Goal: Transaction & Acquisition: Book appointment/travel/reservation

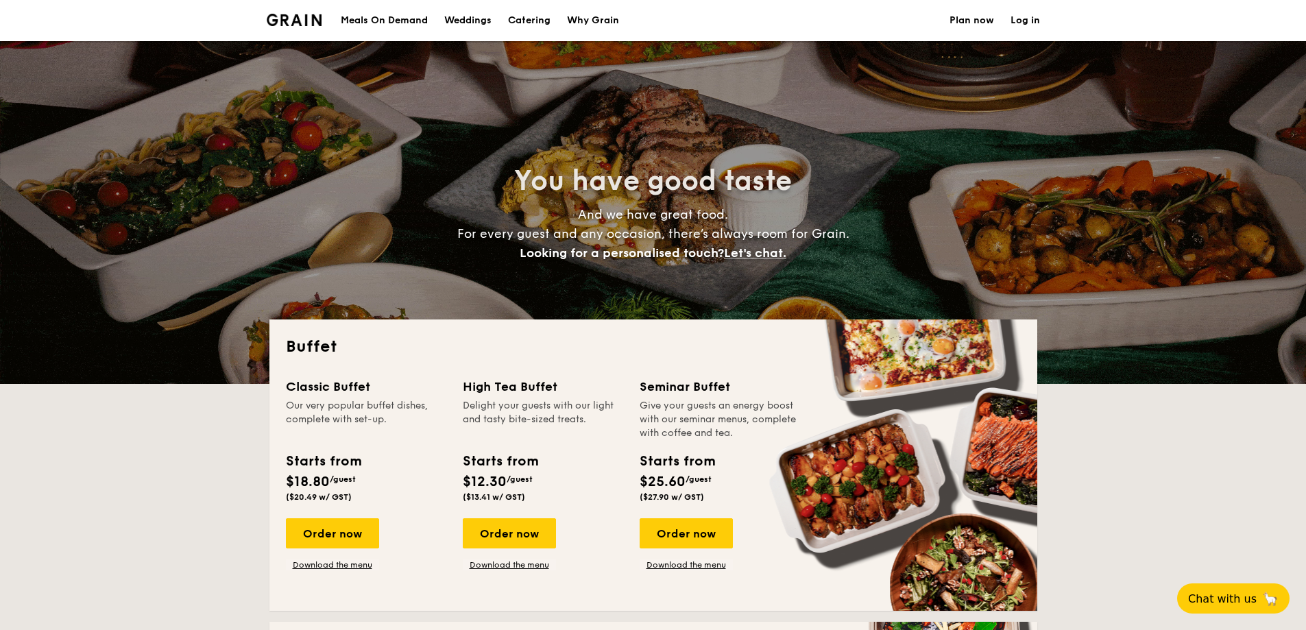
select select
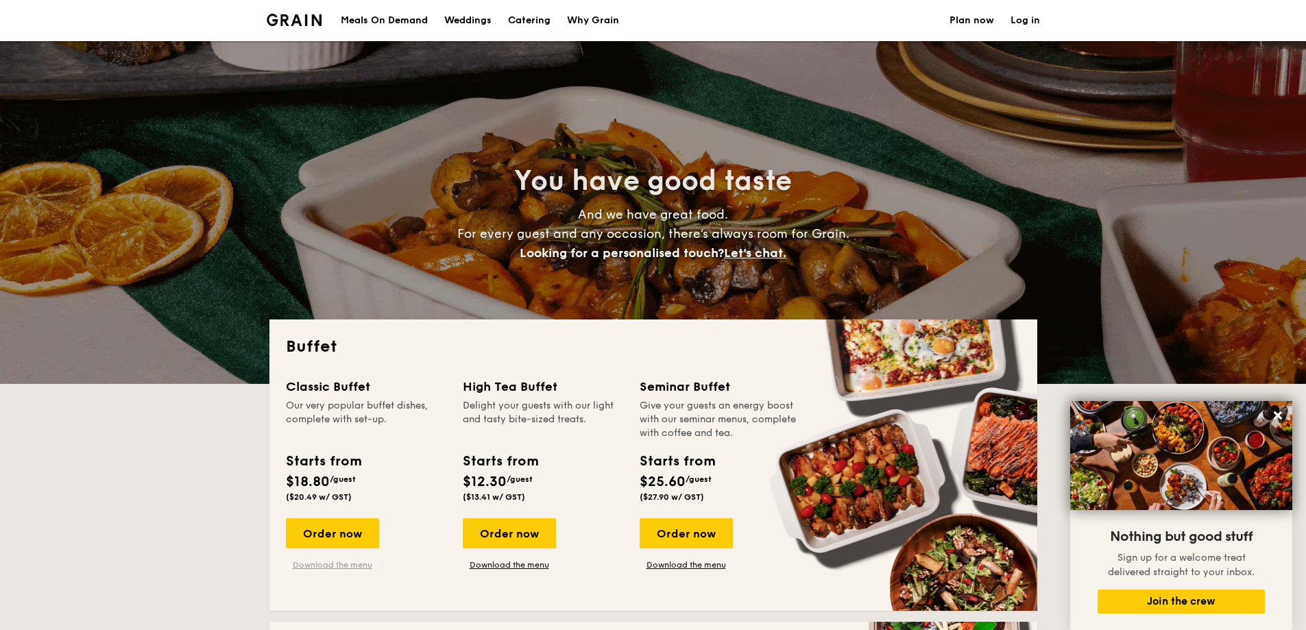
click at [352, 564] on link "Download the menu" at bounding box center [332, 564] width 93 height 11
click at [516, 22] on h1 "Catering" at bounding box center [529, 20] width 42 height 41
click at [526, 21] on h1 "Catering" at bounding box center [529, 20] width 42 height 41
click at [529, 16] on h1 "Catering" at bounding box center [529, 20] width 42 height 41
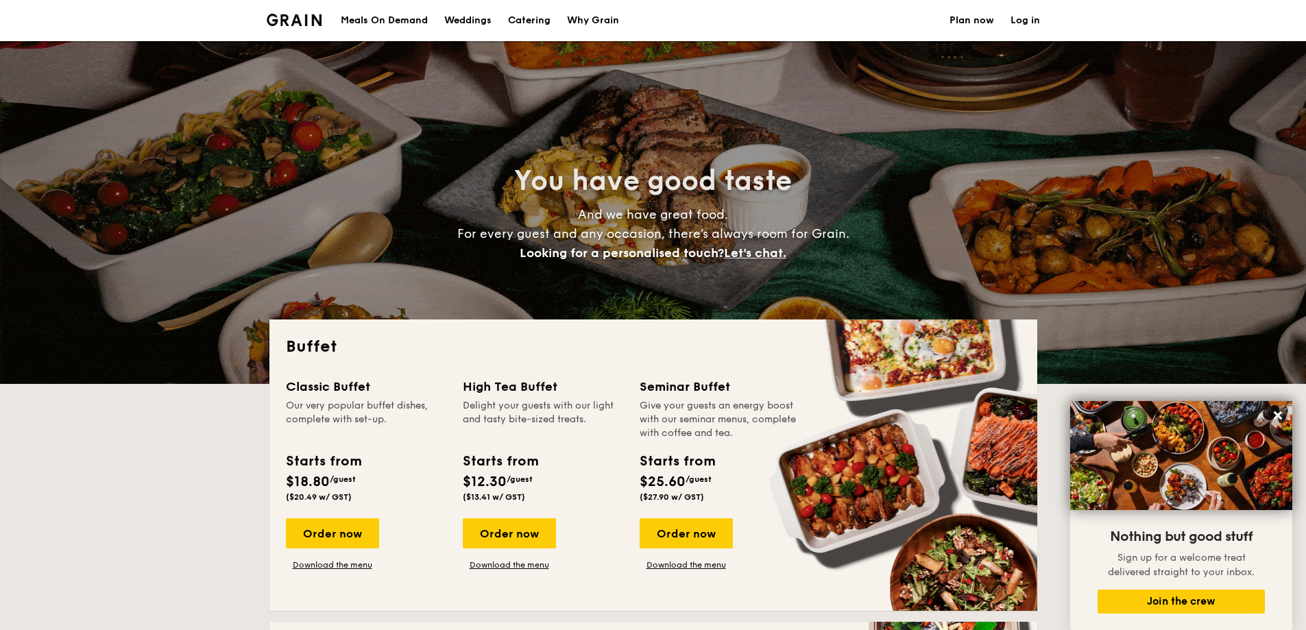
click at [529, 16] on h1 "Catering" at bounding box center [529, 20] width 42 height 41
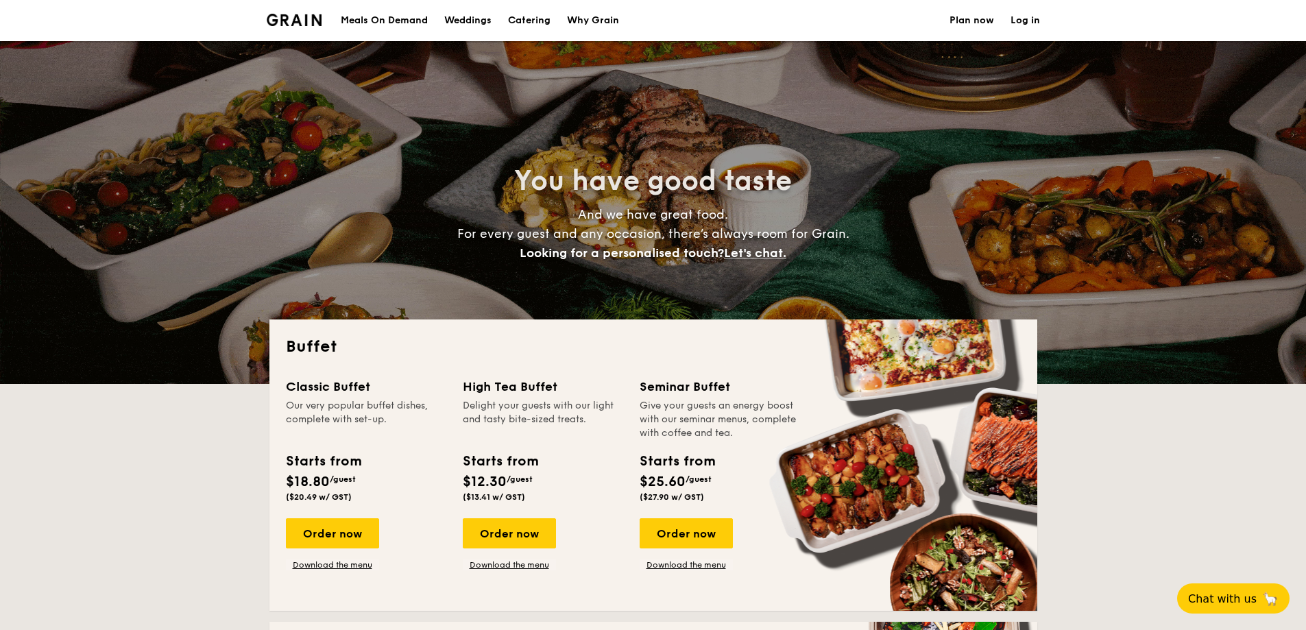
select select
click at [526, 23] on h1 "Catering" at bounding box center [529, 20] width 42 height 41
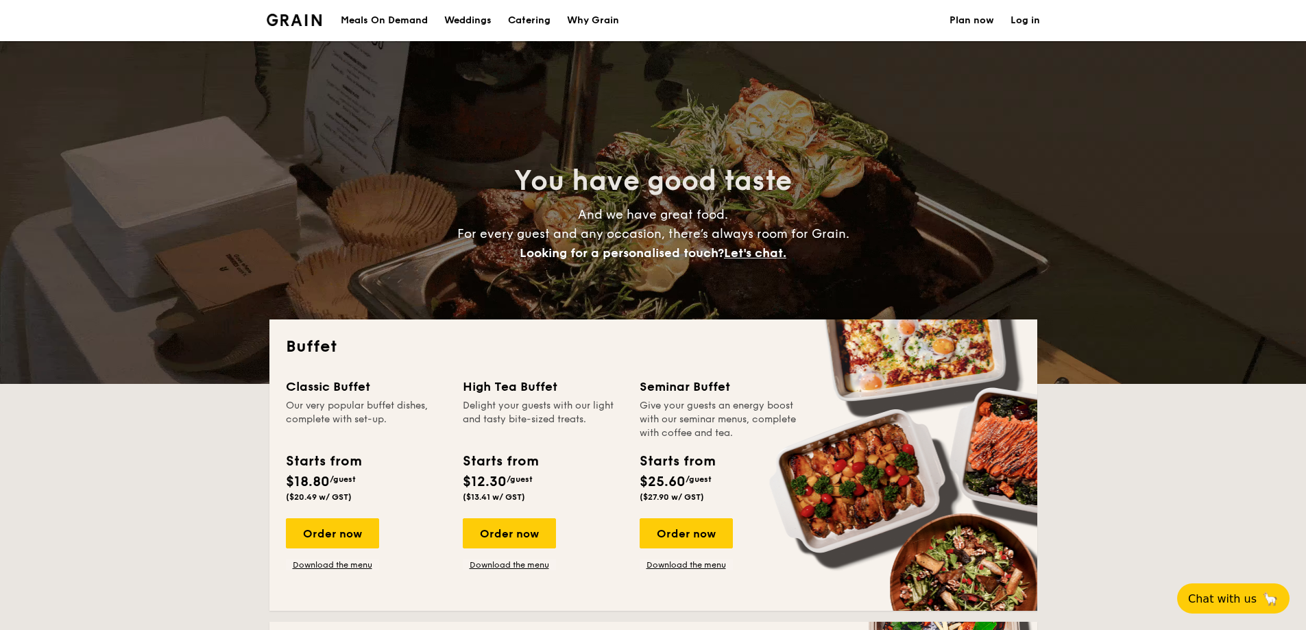
click at [526, 23] on h1 "Catering" at bounding box center [529, 20] width 42 height 41
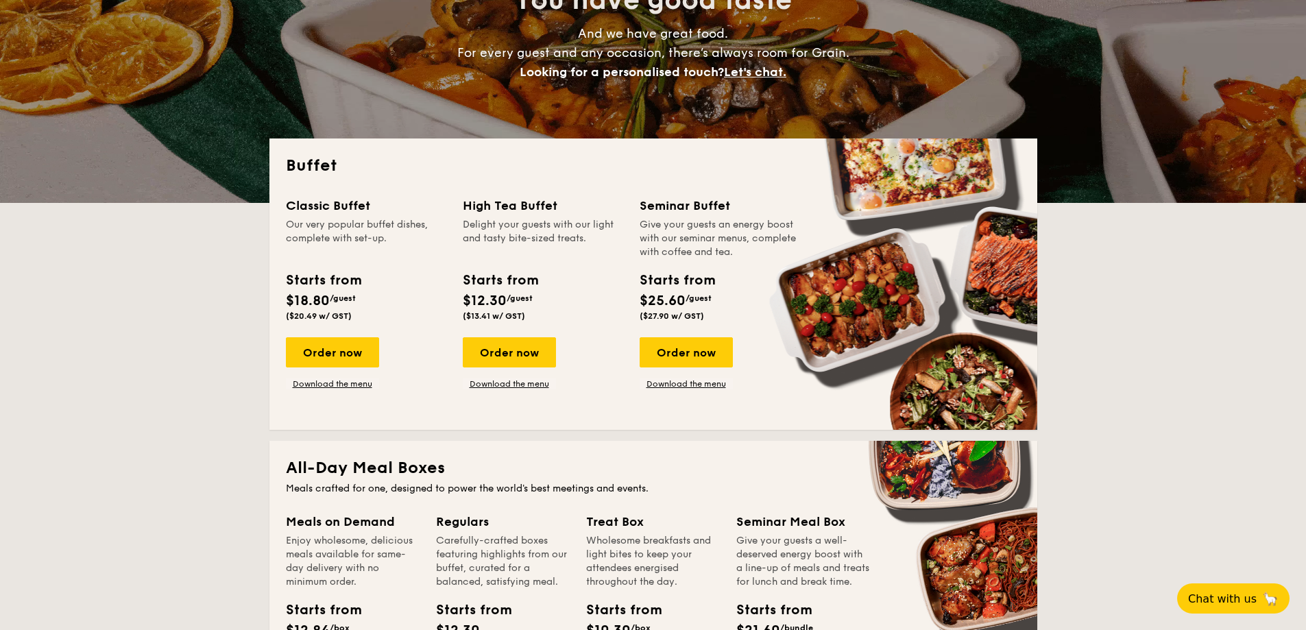
scroll to position [206, 0]
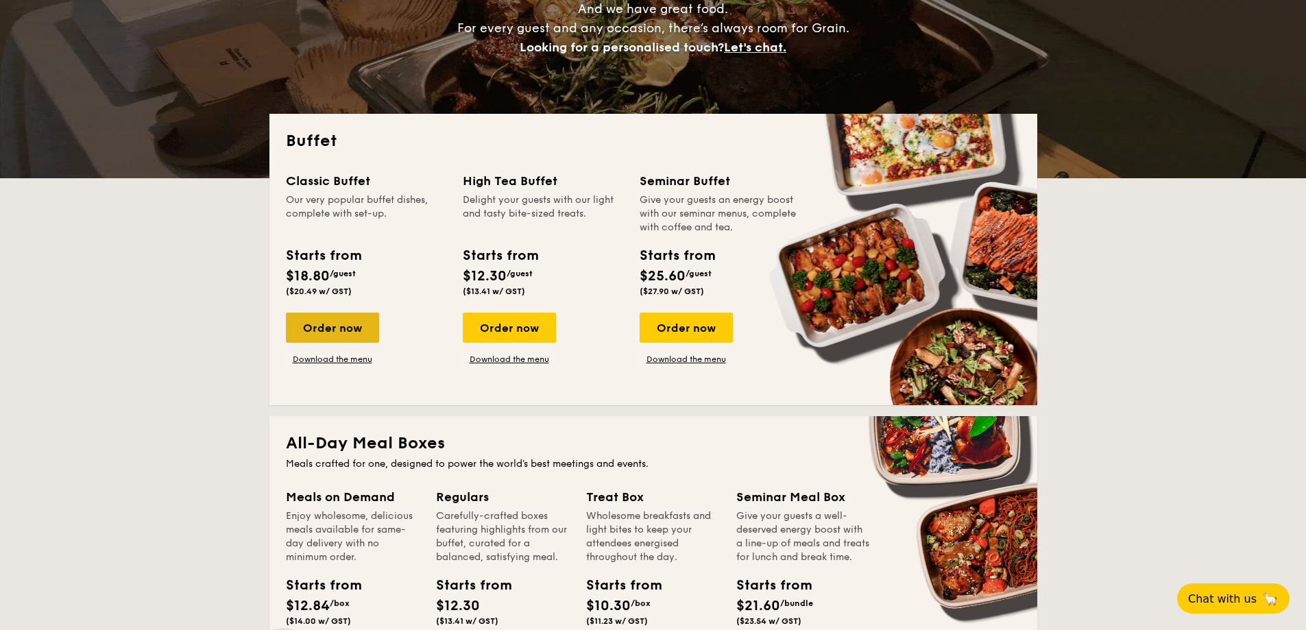
click at [347, 335] on div "Order now" at bounding box center [332, 328] width 93 height 30
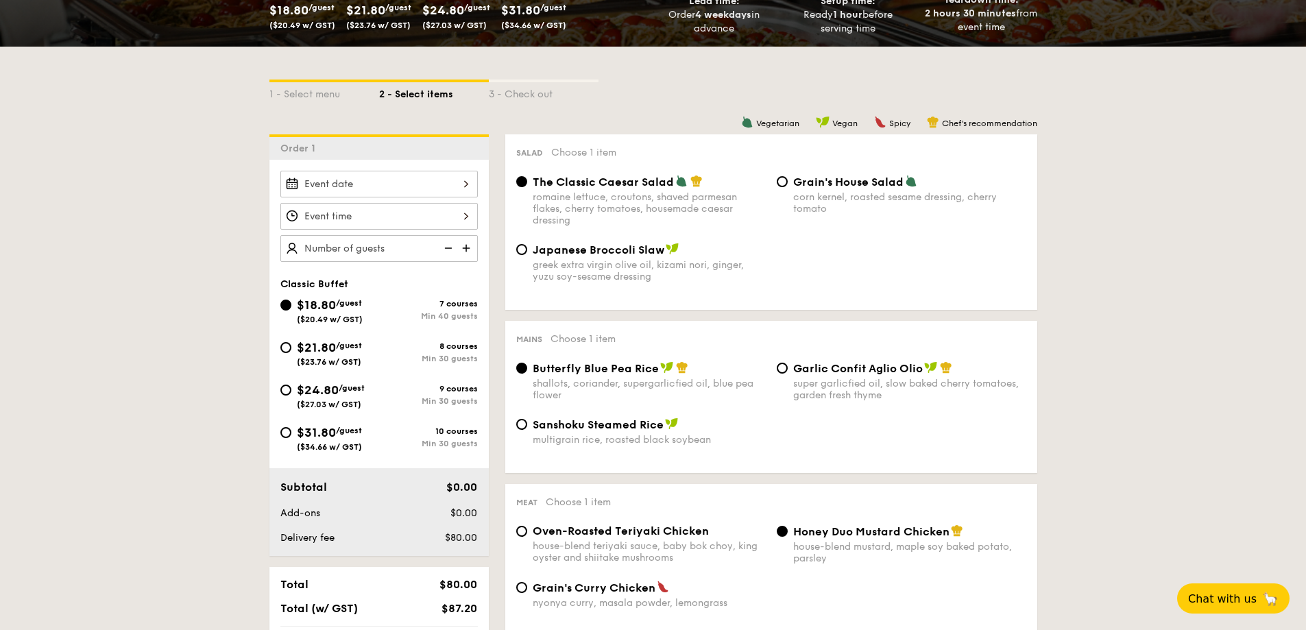
scroll to position [274, 0]
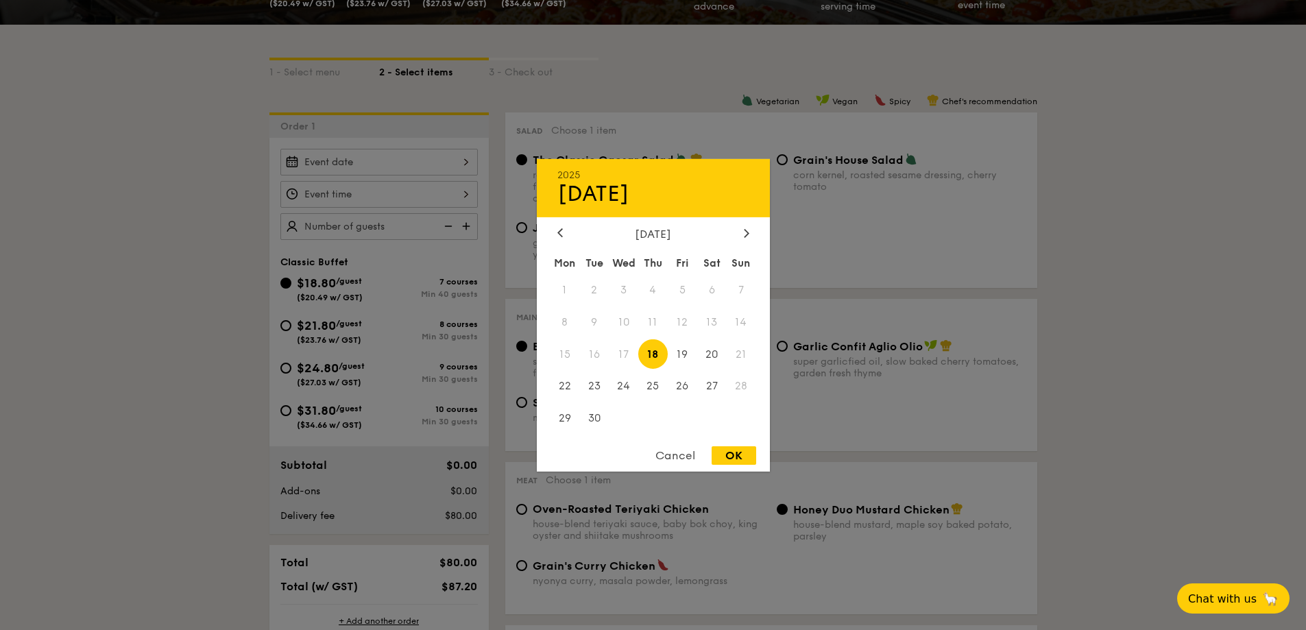
click at [426, 158] on div "2025 Sep 18 September 2025 Mon Tue Wed Thu Fri Sat Sun 1 2 3 4 5 6 7 8 9 10 11 …" at bounding box center [378, 162] width 197 height 27
click at [748, 232] on icon at bounding box center [746, 232] width 5 height 9
click at [679, 355] on span "17" at bounding box center [682, 353] width 29 height 29
click at [196, 251] on div at bounding box center [653, 315] width 1306 height 630
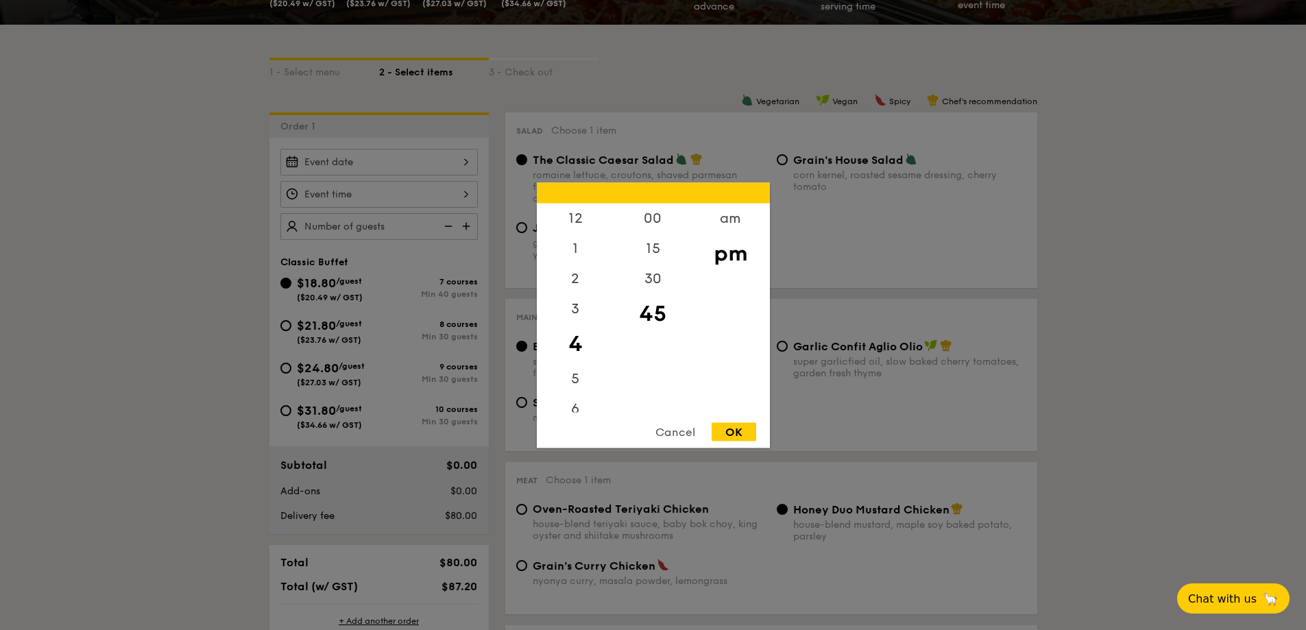
click at [449, 189] on div "12 1 2 3 4 5 6 7 8 9 10 11 00 15 30 45 am pm Cancel OK" at bounding box center [378, 194] width 197 height 27
click at [573, 310] on div "3" at bounding box center [575, 313] width 77 height 40
click at [649, 319] on div "45" at bounding box center [652, 313] width 77 height 40
click at [726, 429] on div "OK" at bounding box center [733, 431] width 45 height 19
type input "3:45PM"
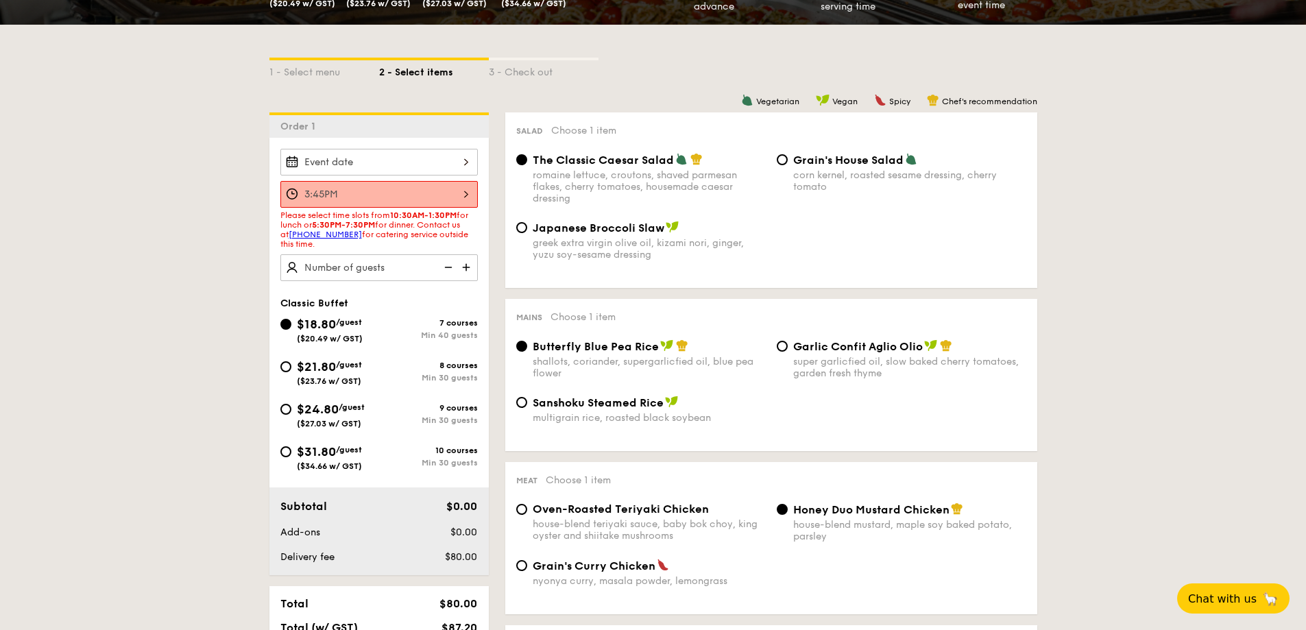
click at [282, 459] on div "$31.80 /guest ($34.66 w/ GST)" at bounding box center [329, 456] width 99 height 29
click at [282, 457] on input "$31.80 /guest ($34.66 w/ GST) 10 courses Min 30 guests" at bounding box center [285, 451] width 11 height 11
radio input "true"
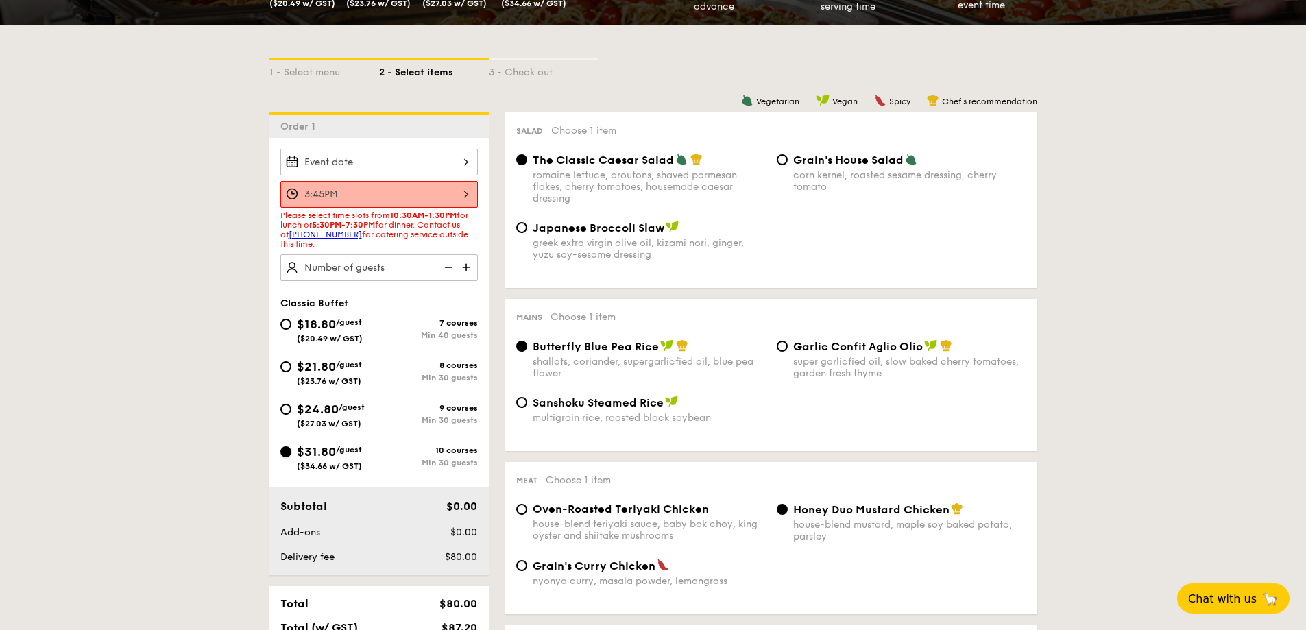
radio input "true"
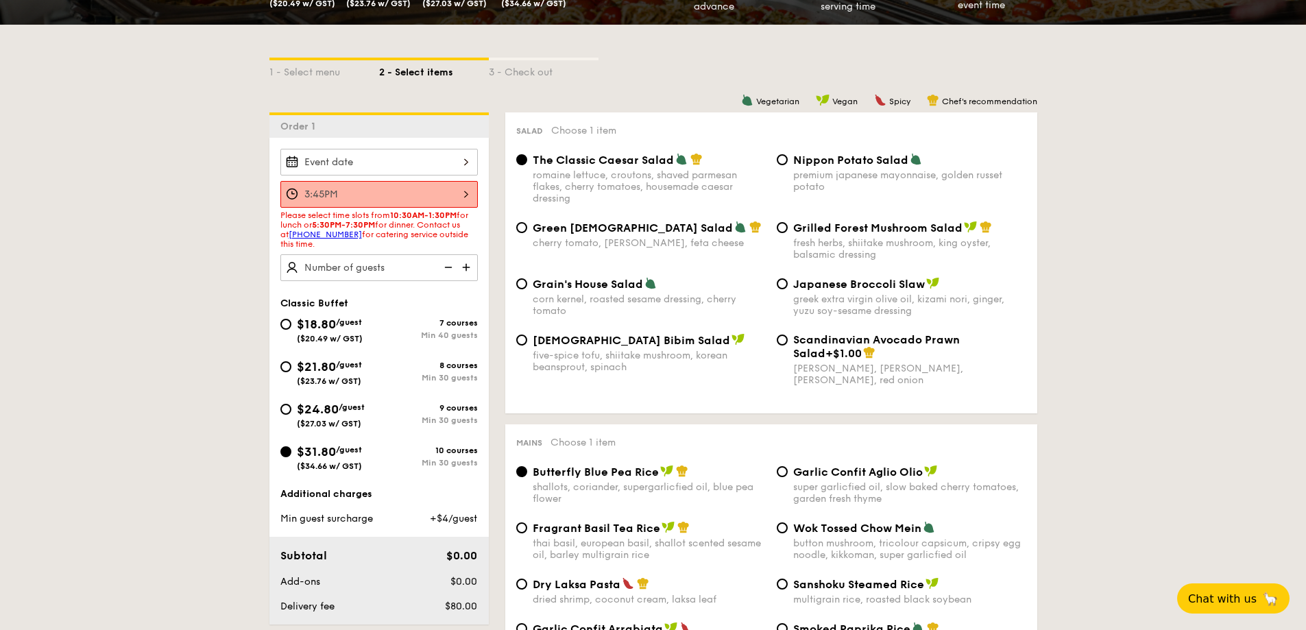
click at [468, 267] on img at bounding box center [467, 267] width 21 height 26
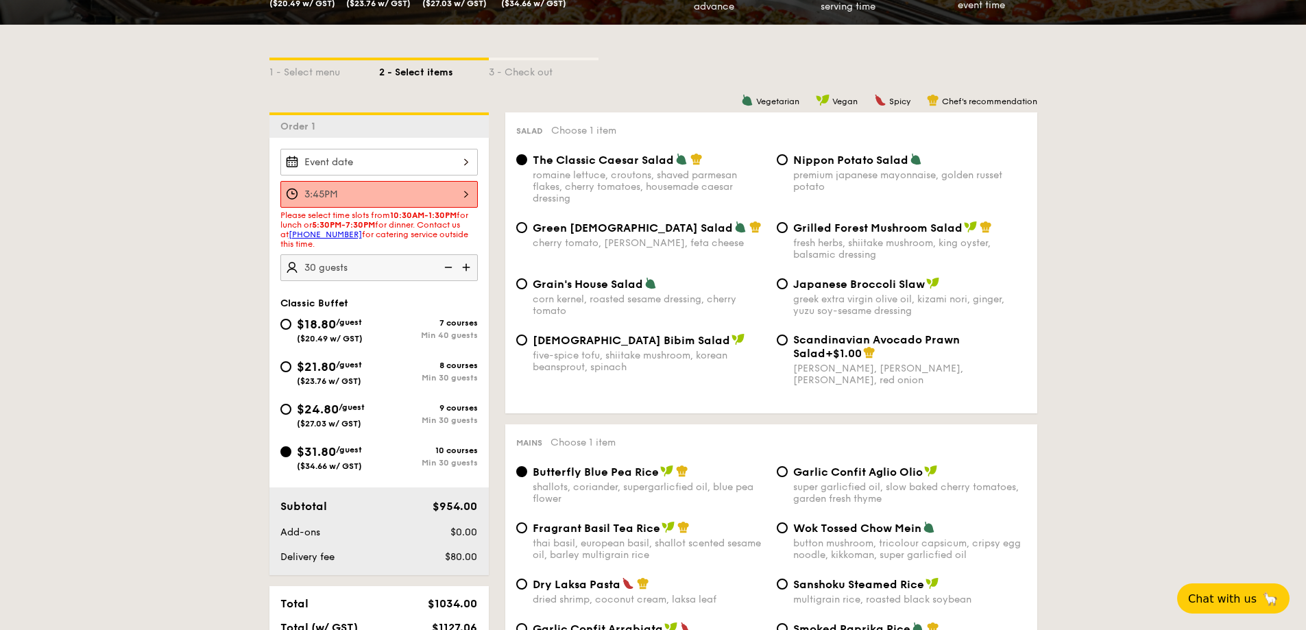
click at [468, 267] on img at bounding box center [467, 267] width 21 height 26
click at [440, 271] on img at bounding box center [447, 267] width 21 height 26
type input "40 guests"
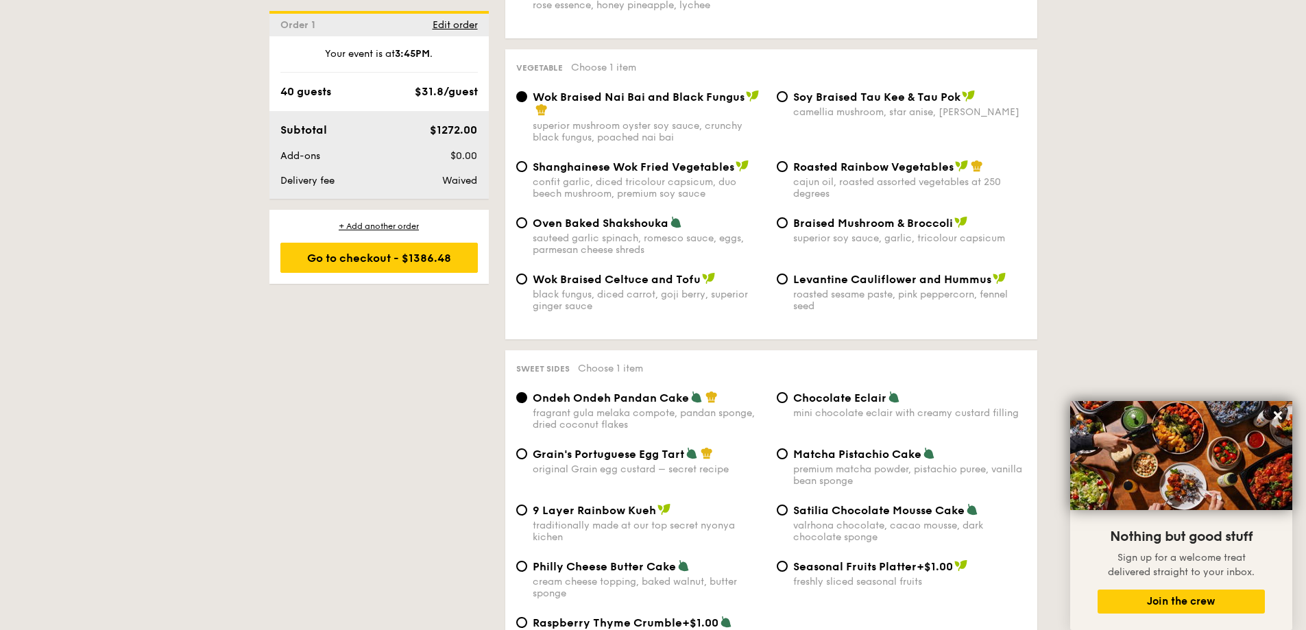
scroll to position [1714, 0]
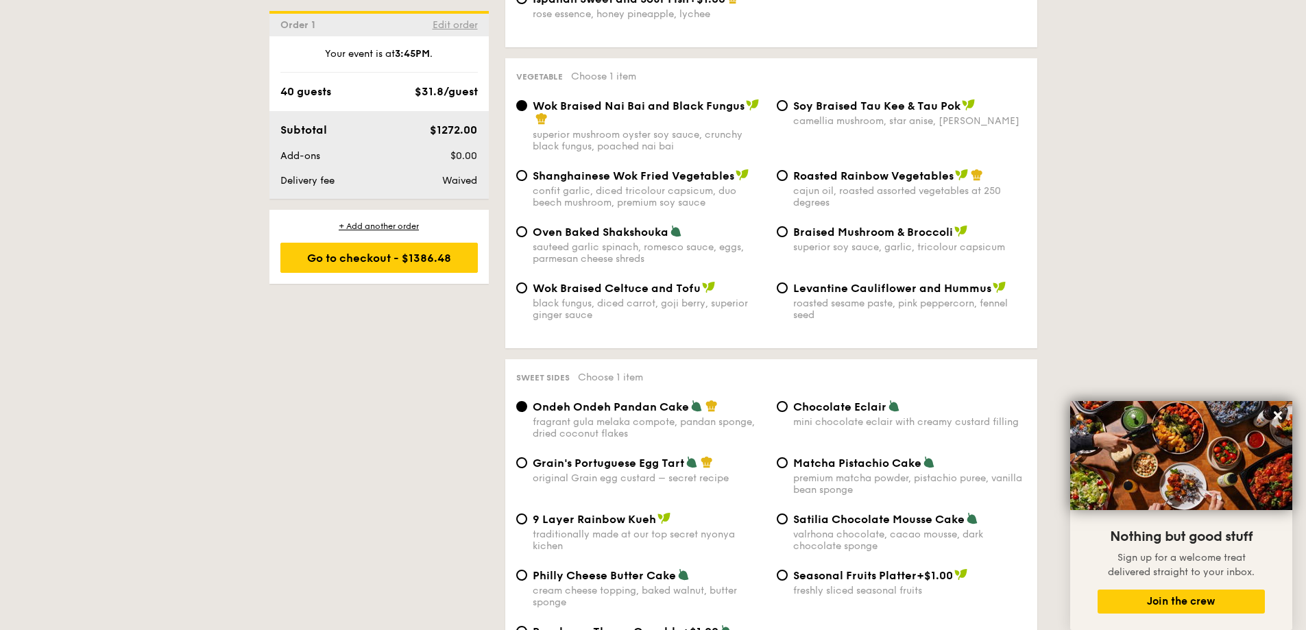
click at [456, 21] on span "Edit order" at bounding box center [455, 25] width 45 height 12
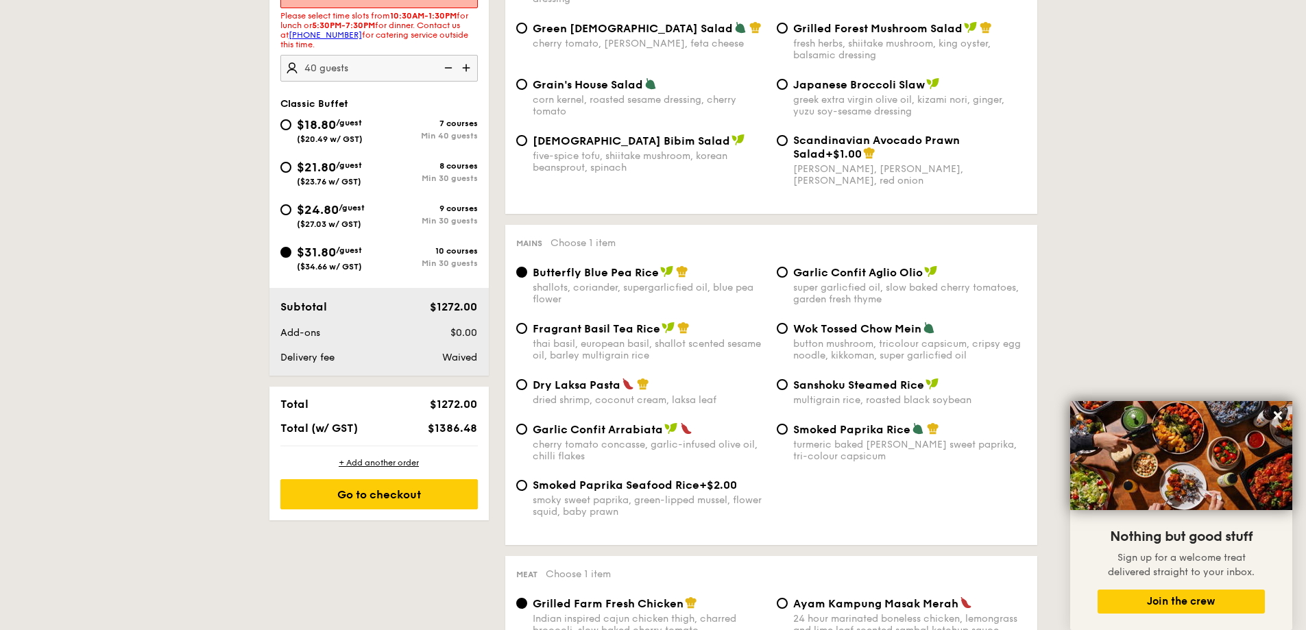
scroll to position [366, 0]
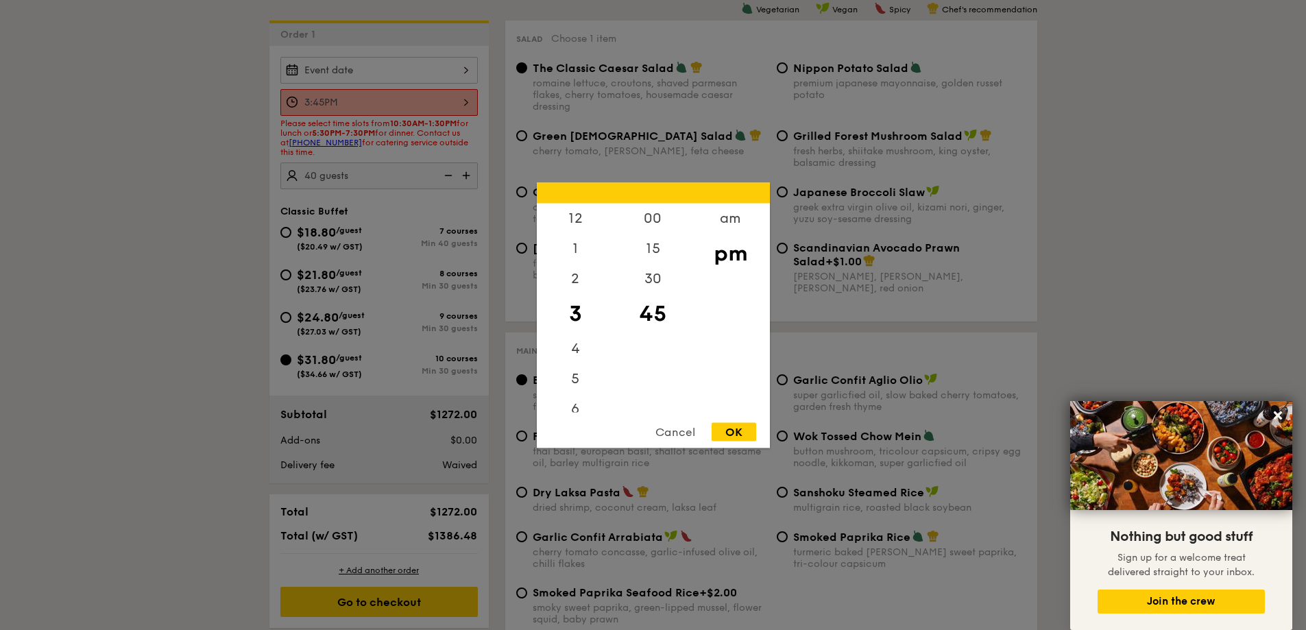
click at [471, 101] on div "3:45PM 12 1 2 3 4 5 6 7 8 9 10 11 00 15 30 45 am pm Cancel OK" at bounding box center [378, 102] width 197 height 27
click at [574, 350] on div "4" at bounding box center [575, 353] width 77 height 40
click at [748, 428] on div "OK" at bounding box center [733, 431] width 45 height 19
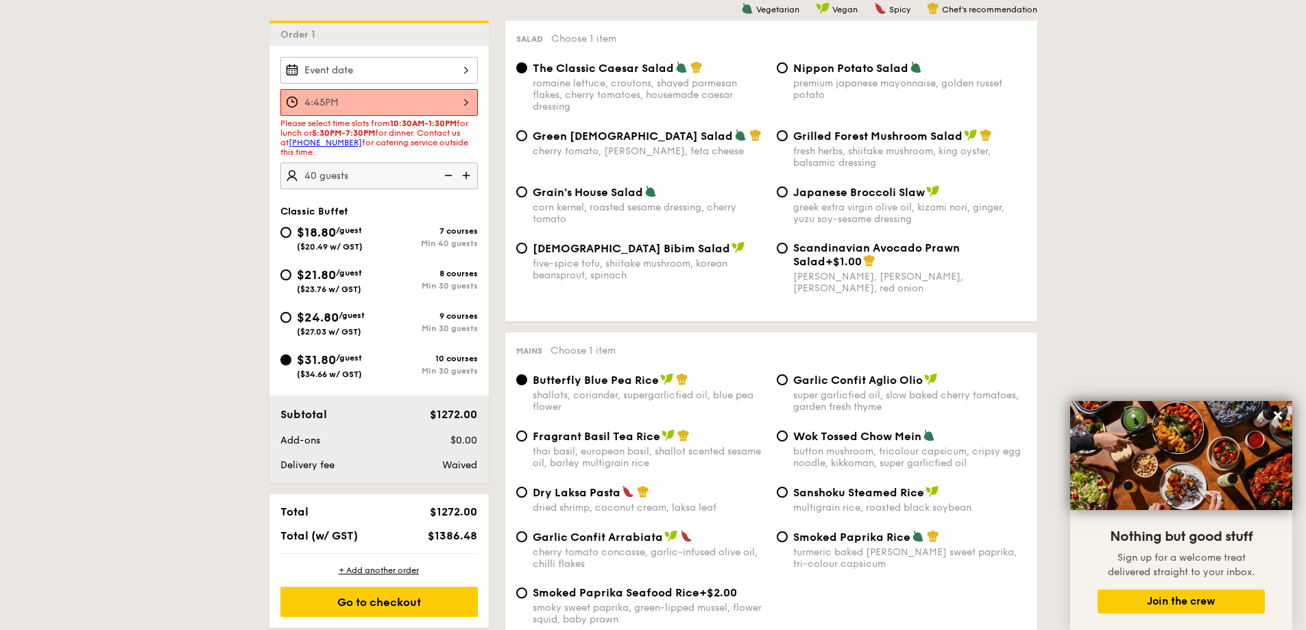
click at [382, 112] on div "4:45PM" at bounding box center [378, 102] width 197 height 27
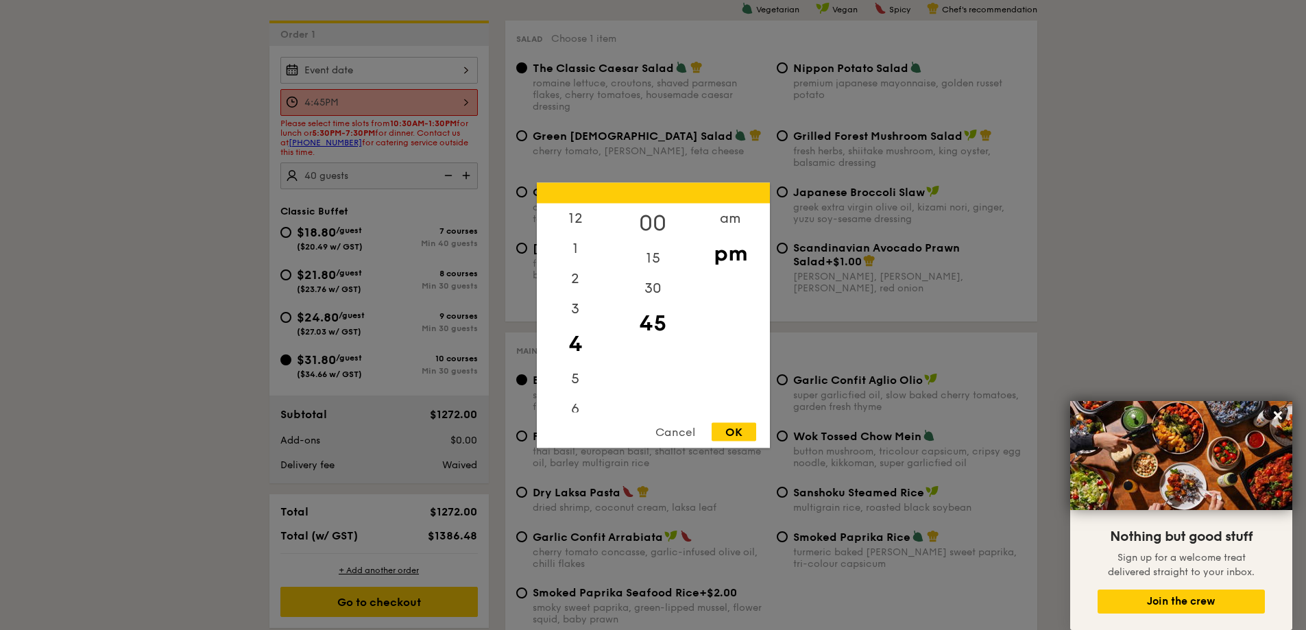
click at [651, 221] on div "00" at bounding box center [652, 223] width 77 height 40
click at [731, 431] on div "OK" at bounding box center [733, 431] width 45 height 19
type input "4:00PM"
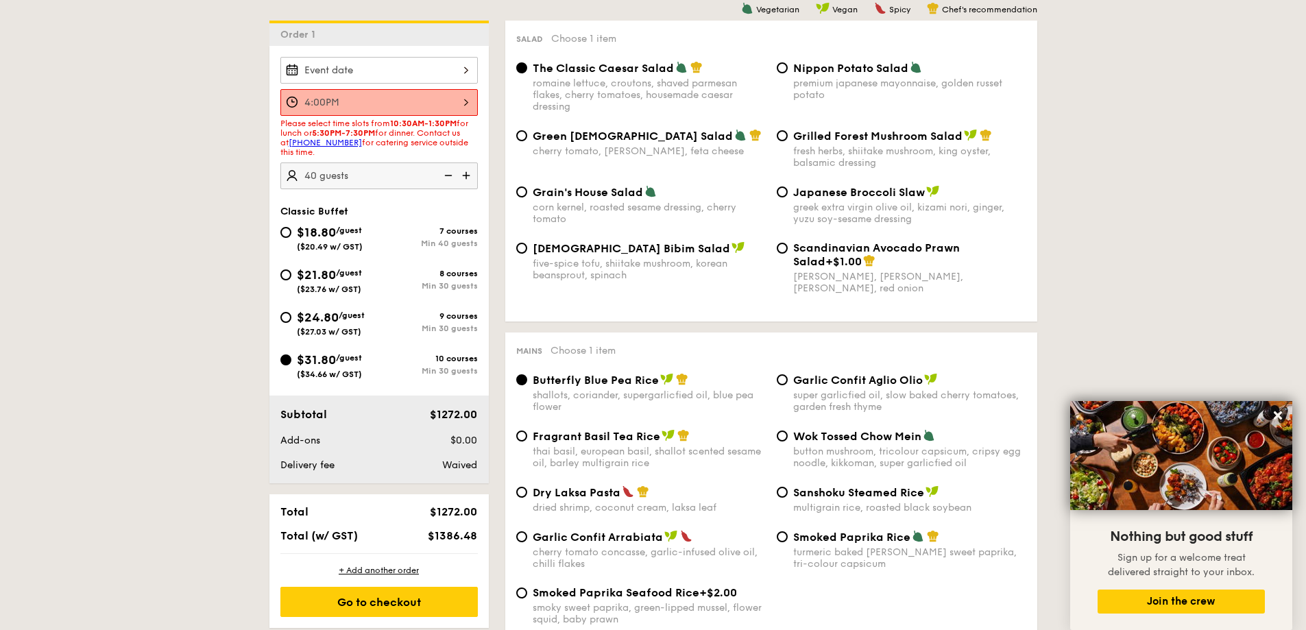
click at [364, 71] on div at bounding box center [378, 70] width 197 height 27
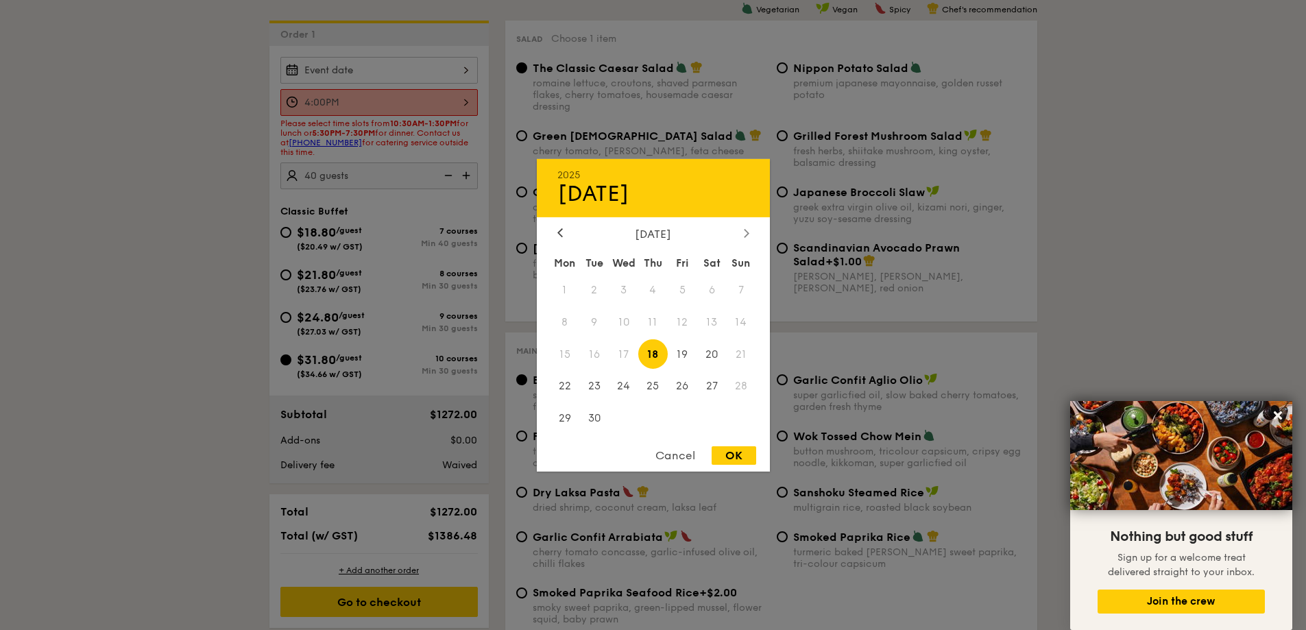
click at [746, 230] on icon at bounding box center [746, 233] width 4 height 8
click at [674, 354] on span "17" at bounding box center [682, 353] width 29 height 29
click at [731, 454] on div "OK" at bounding box center [733, 455] width 45 height 19
type input "Oct 17, 2025"
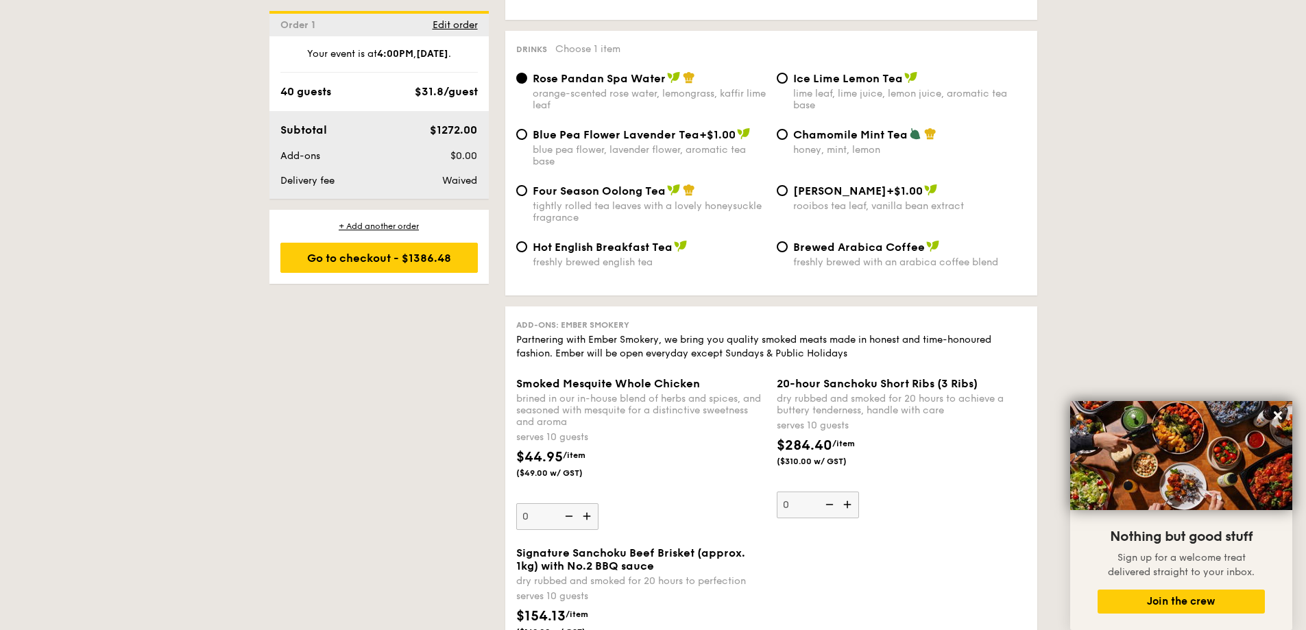
scroll to position [3313, 0]
